Goal: Check status

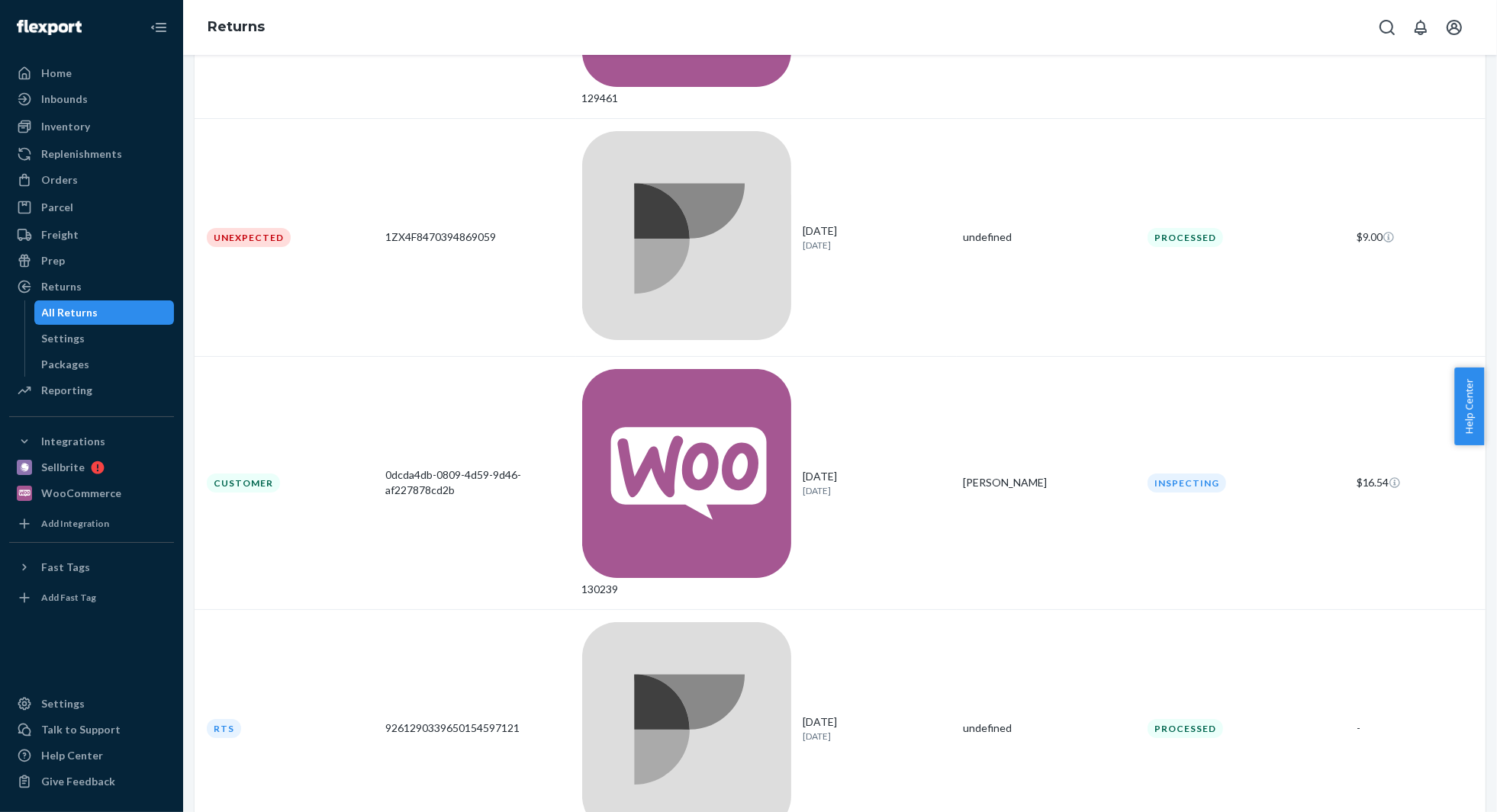
scroll to position [565, 0]
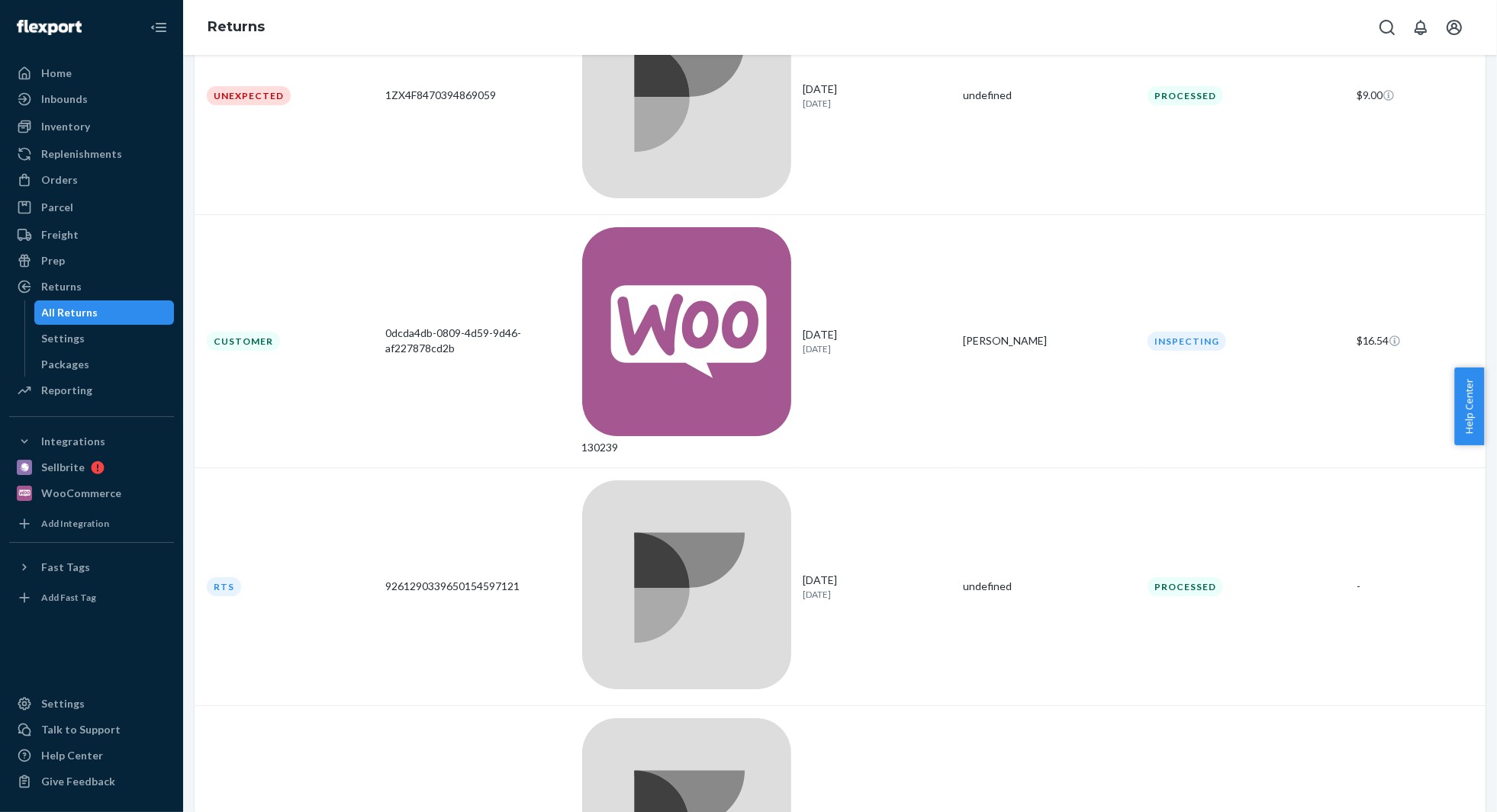
scroll to position [162, 0]
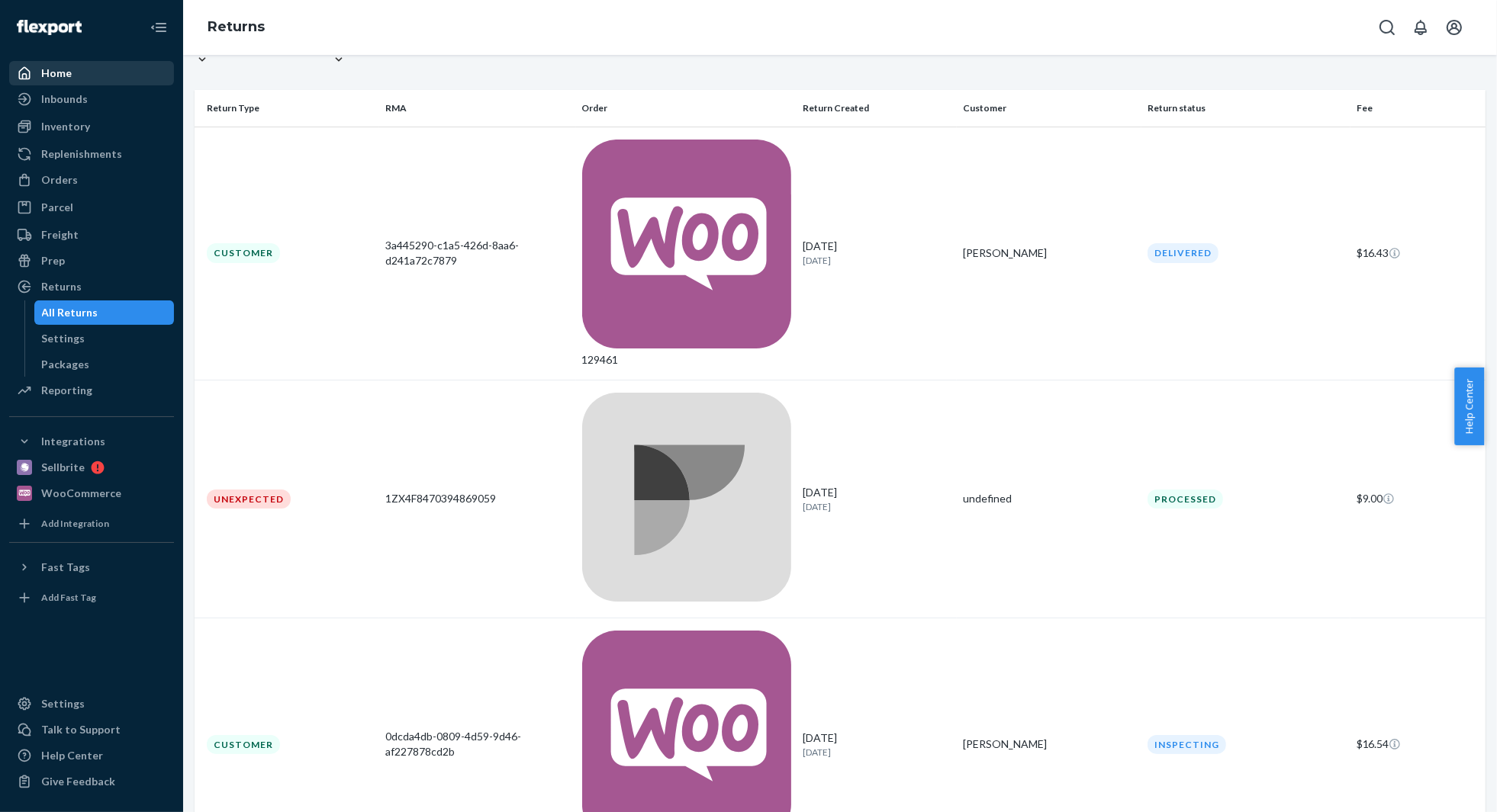
click at [84, 74] on div "Home" at bounding box center [92, 73] width 162 height 21
